Goal: Communication & Community: Answer question/provide support

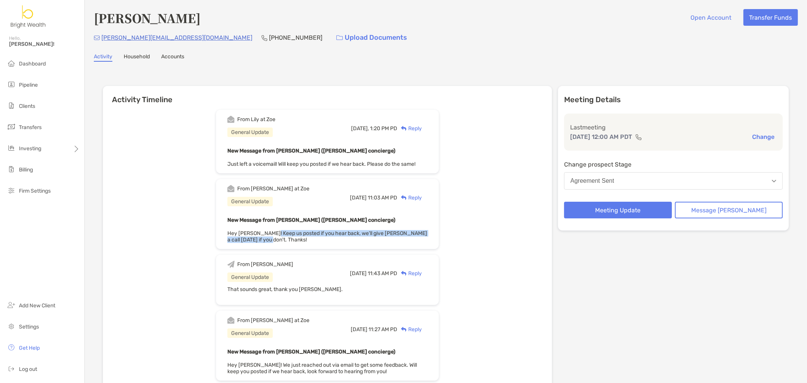
drag, startPoint x: 283, startPoint y: 231, endPoint x: 356, endPoint y: 237, distance: 73.6
click at [356, 237] on div "New Message from [PERSON_NAME] ([PERSON_NAME] concierge) Hey [PERSON_NAME]! Kee…" at bounding box center [327, 229] width 200 height 28
click at [356, 238] on div "New Message from [PERSON_NAME] ([PERSON_NAME] concierge) Hey [PERSON_NAME]! Kee…" at bounding box center [327, 229] width 200 height 28
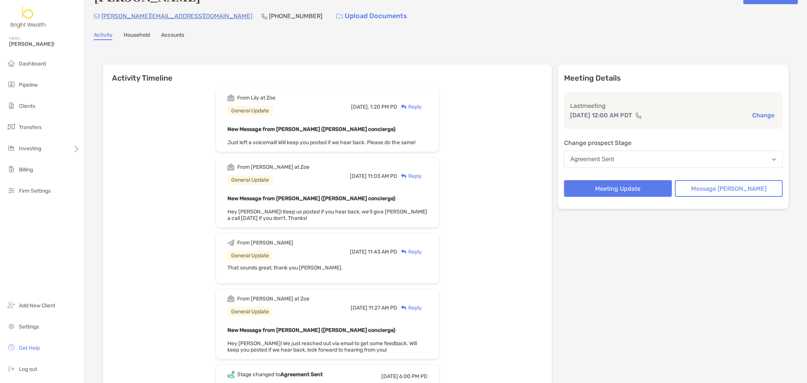
scroll to position [42, 0]
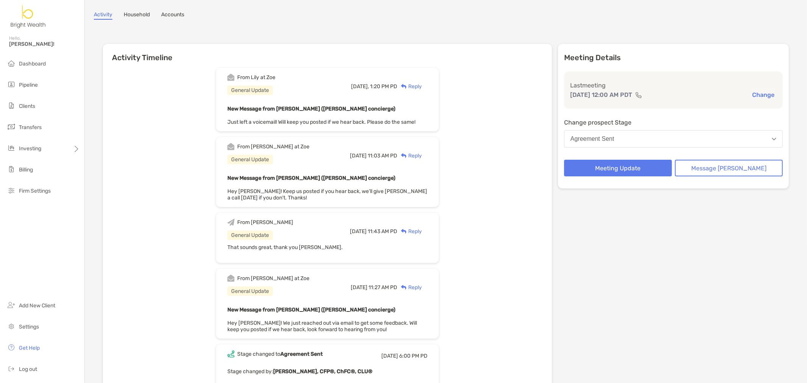
drag, startPoint x: 269, startPoint y: 246, endPoint x: 308, endPoint y: 265, distance: 43.6
click at [273, 247] on span "That sounds great, thank you [PERSON_NAME]." at bounding box center [284, 247] width 115 height 6
drag, startPoint x: 323, startPoint y: 329, endPoint x: 380, endPoint y: 317, distance: 57.6
click at [347, 328] on span "Hey Henry! We just reached out via email to get some feedback. Will keep you po…" at bounding box center [322, 326] width 190 height 13
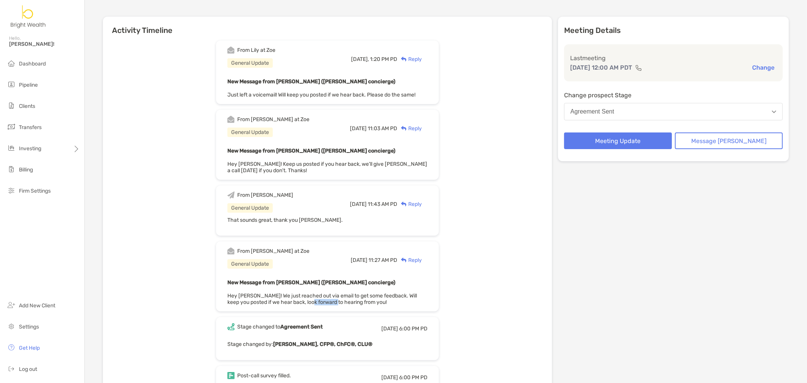
scroll to position [84, 0]
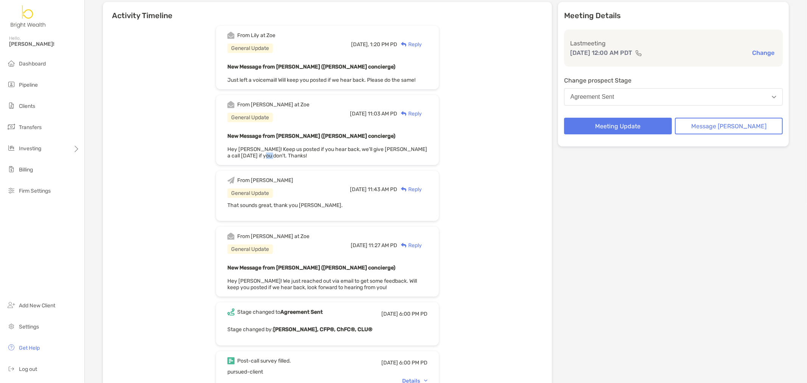
drag, startPoint x: 269, startPoint y: 153, endPoint x: 314, endPoint y: 152, distance: 45.0
click at [314, 152] on div "New Message from Matthew Wiener (Zoe concierge) Hey Henry! Keep us posted if yo…" at bounding box center [327, 145] width 200 height 28
click at [315, 151] on div "New Message from Matthew Wiener (Zoe concierge) Hey Henry! Keep us posted if yo…" at bounding box center [327, 145] width 200 height 28
drag, startPoint x: 318, startPoint y: 149, endPoint x: 373, endPoint y: 152, distance: 55.0
click at [373, 152] on div "New Message from Matthew Wiener (Zoe concierge) Hey Henry! Keep us posted if yo…" at bounding box center [327, 145] width 200 height 28
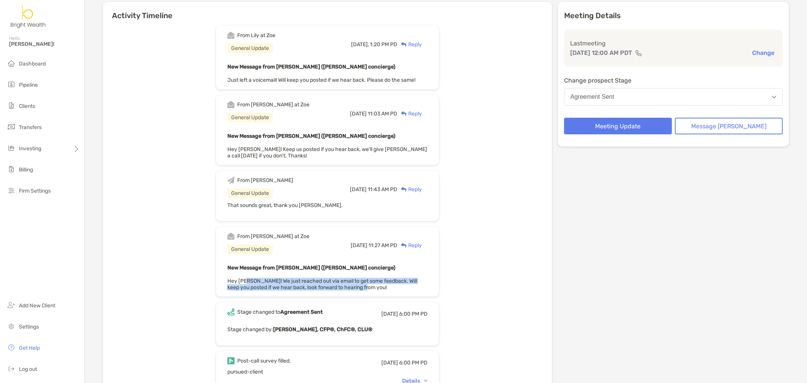
drag, startPoint x: 258, startPoint y: 281, endPoint x: 395, endPoint y: 286, distance: 136.3
click at [395, 286] on div "New Message from Matthew Wiener (Zoe concierge) Hey Henry! We just reached out …" at bounding box center [327, 277] width 200 height 28
drag, startPoint x: 299, startPoint y: 80, endPoint x: 426, endPoint y: 79, distance: 126.7
click at [415, 79] on span "Just left a voicemail! Will keep you posted if we hear back. Please do the same!" at bounding box center [321, 80] width 188 height 6
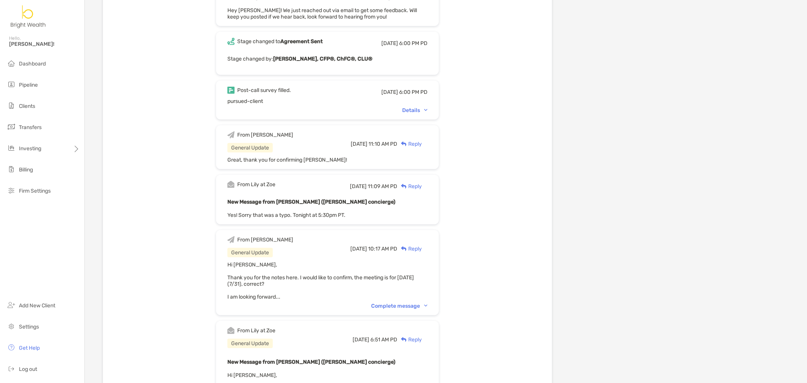
scroll to position [0, 0]
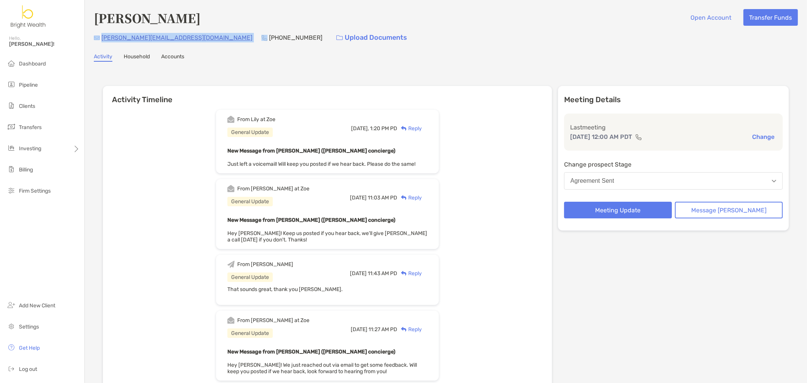
drag, startPoint x: 193, startPoint y: 37, endPoint x: 98, endPoint y: 37, distance: 95.3
click at [98, 37] on div "atencio.raymond2@gmail.com (909) 965-0644 Upload Documents" at bounding box center [446, 38] width 704 height 16
copy div "[PERSON_NAME][EMAIL_ADDRESS][DOMAIN_NAME]"
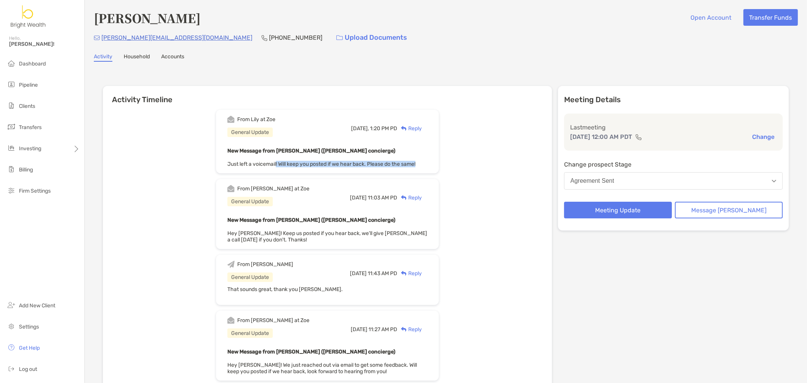
drag, startPoint x: 288, startPoint y: 164, endPoint x: 448, endPoint y: 172, distance: 160.2
click at [422, 126] on div "Reply" at bounding box center [409, 128] width 25 height 8
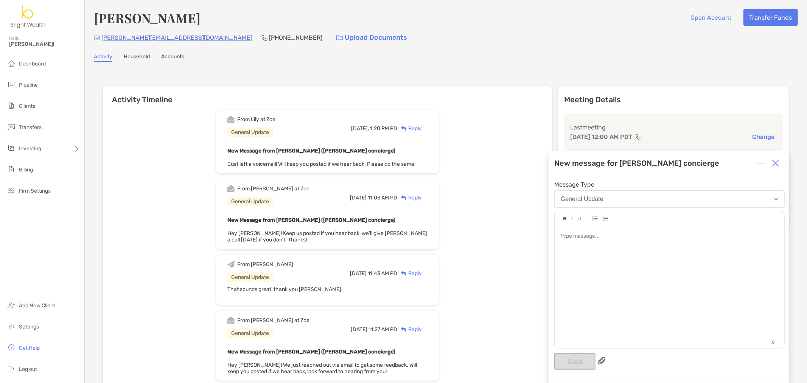
click at [603, 249] on div at bounding box center [670, 283] width 230 height 115
click at [581, 359] on button "Send" at bounding box center [574, 361] width 41 height 17
